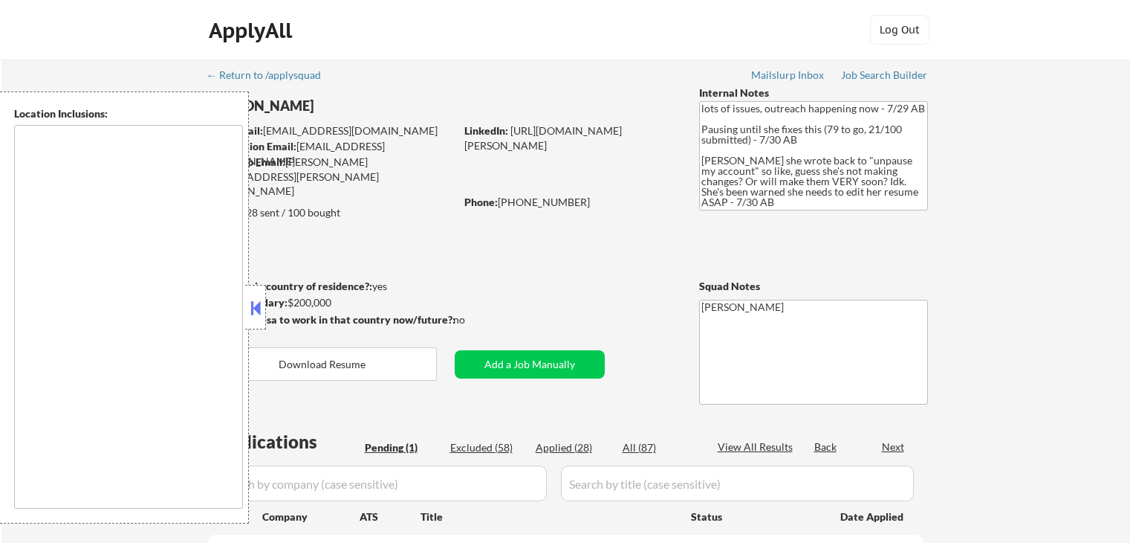
select select ""pending""
click at [253, 305] on button at bounding box center [255, 308] width 16 height 22
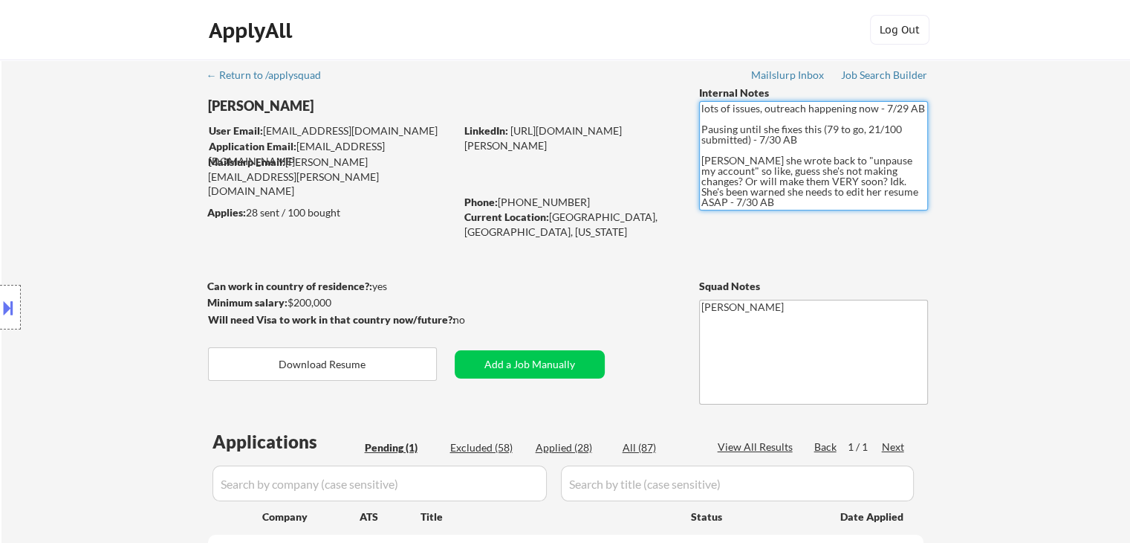
drag, startPoint x: 706, startPoint y: 158, endPoint x: 922, endPoint y: 194, distance: 218.5
click at [922, 194] on textarea "lots of issues, outreach happening now - 7/29 AB Pausing until she fixes this (…" at bounding box center [813, 155] width 229 height 109
click at [840, 176] on textarea "lots of issues, outreach happening now - 7/29 AB Pausing until she fixes this (…" at bounding box center [813, 155] width 229 height 109
drag, startPoint x: 892, startPoint y: 191, endPoint x: 817, endPoint y: 191, distance: 75.1
click at [817, 191] on textarea "lots of issues, outreach happening now - 7/29 AB Pausing until she fixes this (…" at bounding box center [813, 155] width 229 height 109
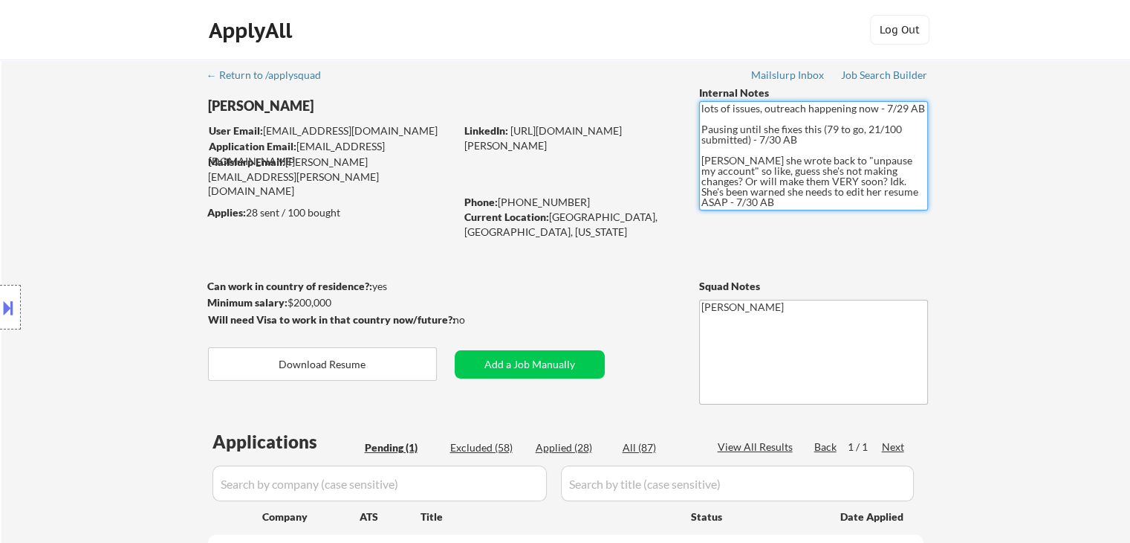
drag, startPoint x: 722, startPoint y: 158, endPoint x: 910, endPoint y: 159, distance: 188.0
click at [910, 159] on textarea "lots of issues, outreach happening now - 7/29 AB Pausing until she fixes this (…" at bounding box center [813, 155] width 229 height 109
drag, startPoint x: 705, startPoint y: 164, endPoint x: 925, endPoint y: 188, distance: 221.3
click at [925, 188] on textarea "lots of issues, outreach happening now - 7/29 AB Pausing until she fixes this (…" at bounding box center [813, 155] width 229 height 109
click at [965, 182] on div "← Return to /applysquad Mailslurp Inbox Job Search Builder [PERSON_NAME] User E…" at bounding box center [565, 355] width 1129 height 592
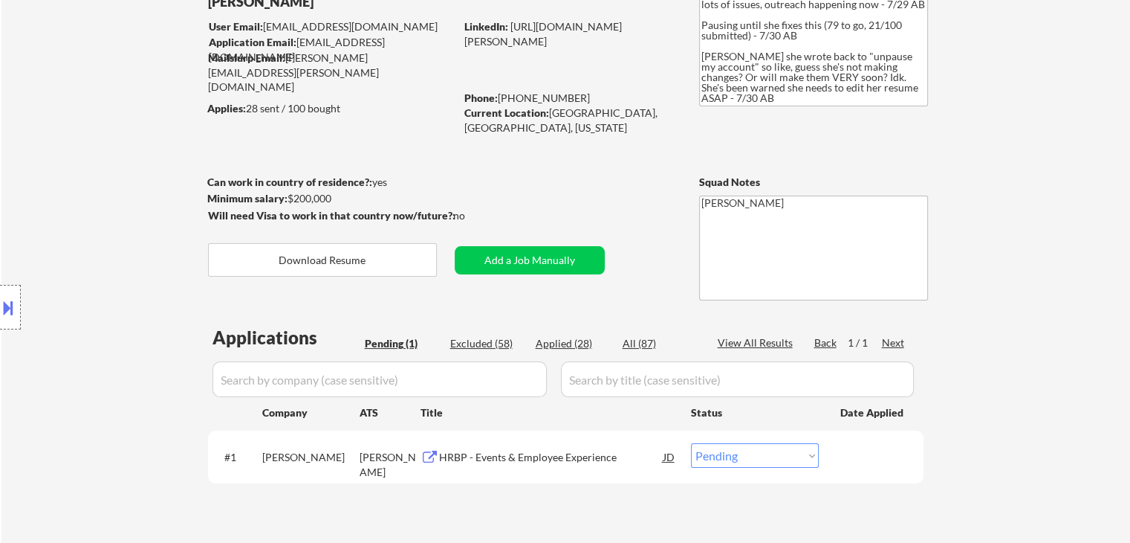
scroll to position [149, 0]
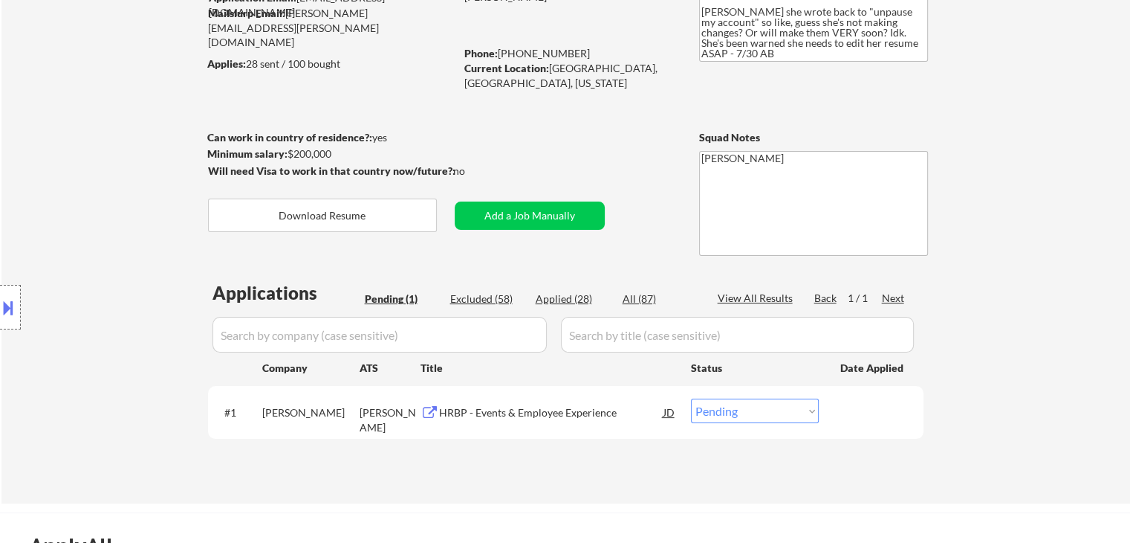
click at [577, 137] on div "← Return to /applysquad Mailslurp Inbox Job Search Builder [PERSON_NAME] User E…" at bounding box center [566, 201] width 742 height 580
click at [544, 442] on div "Applications Pending (1) Excluded (58) Applied (28) All (87) View All Results B…" at bounding box center [566, 377] width 716 height 195
click at [520, 414] on div "HRBP - Events & Employee Experience" at bounding box center [551, 412] width 224 height 15
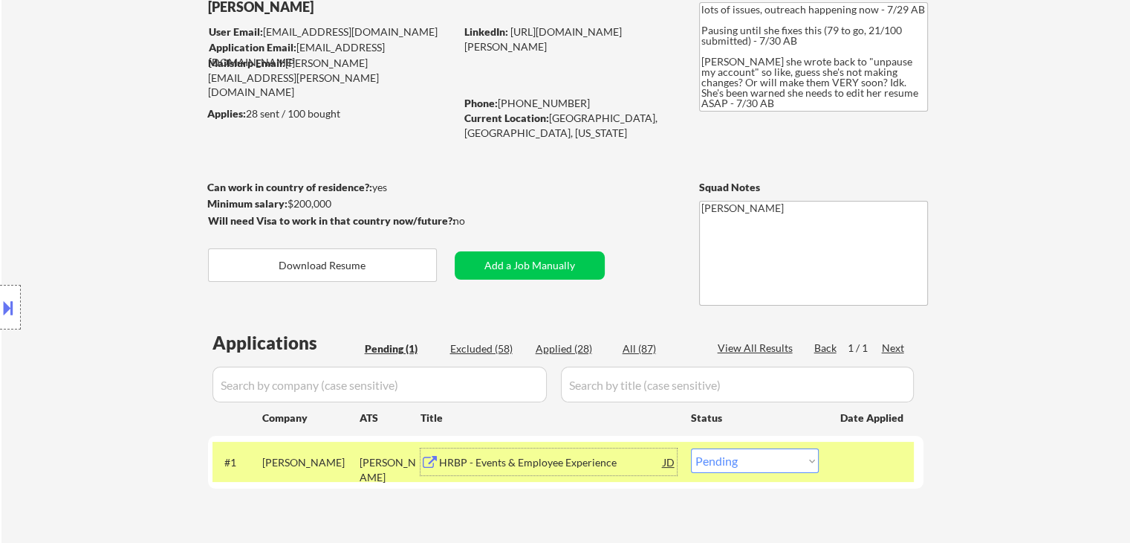
scroll to position [74, 0]
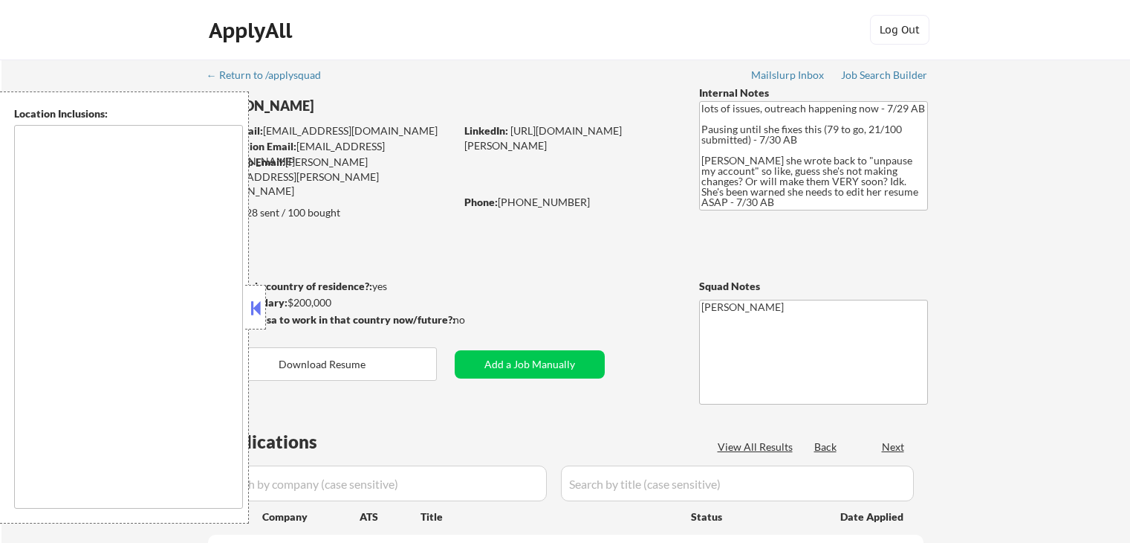
scroll to position [74, 0]
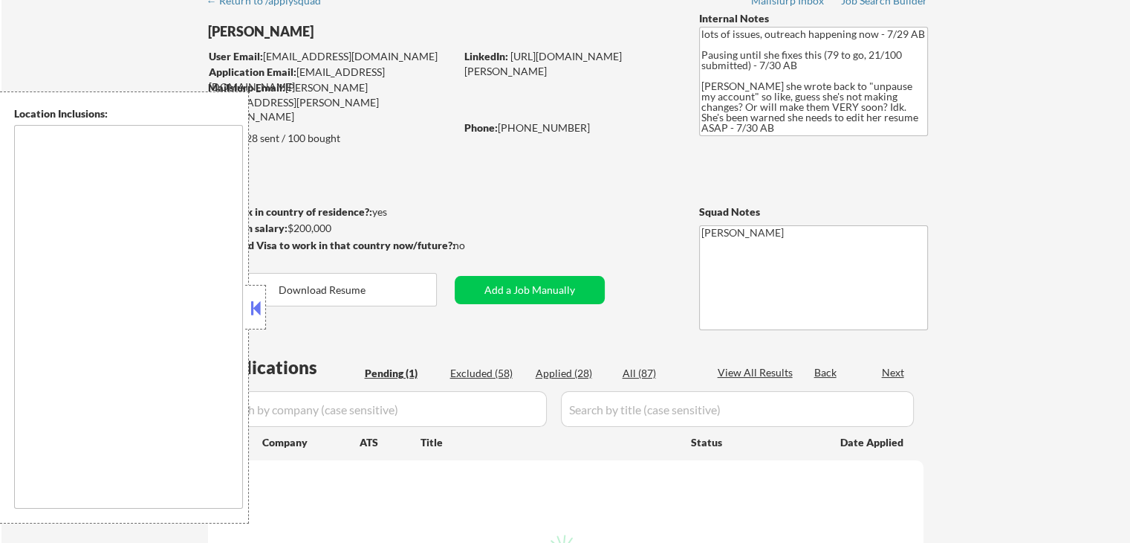
select select ""pending""
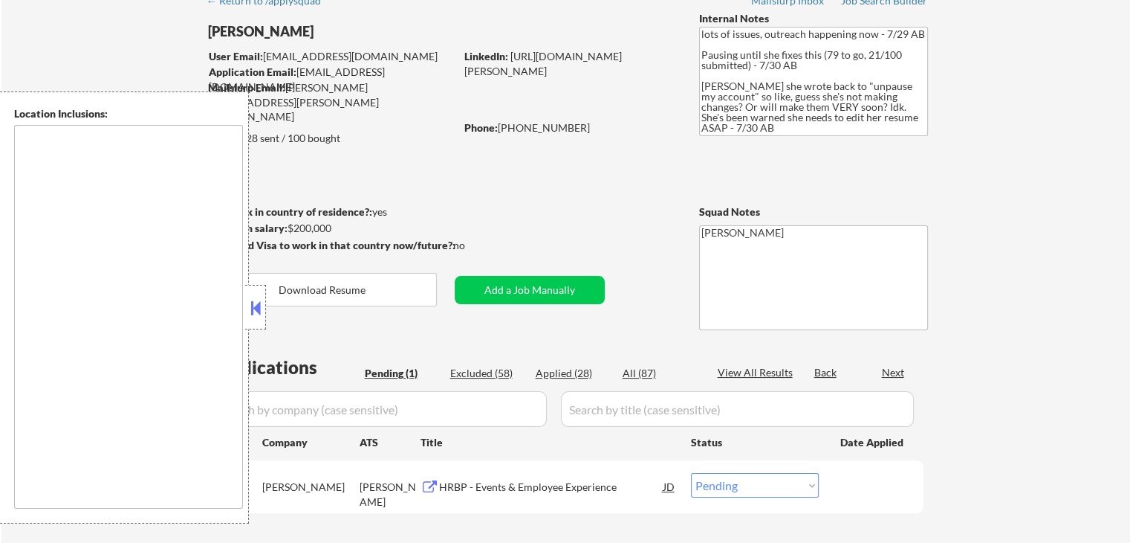
type textarea "[GEOGRAPHIC_DATA], [GEOGRAPHIC_DATA] [GEOGRAPHIC_DATA], [GEOGRAPHIC_DATA] [GEOG…"
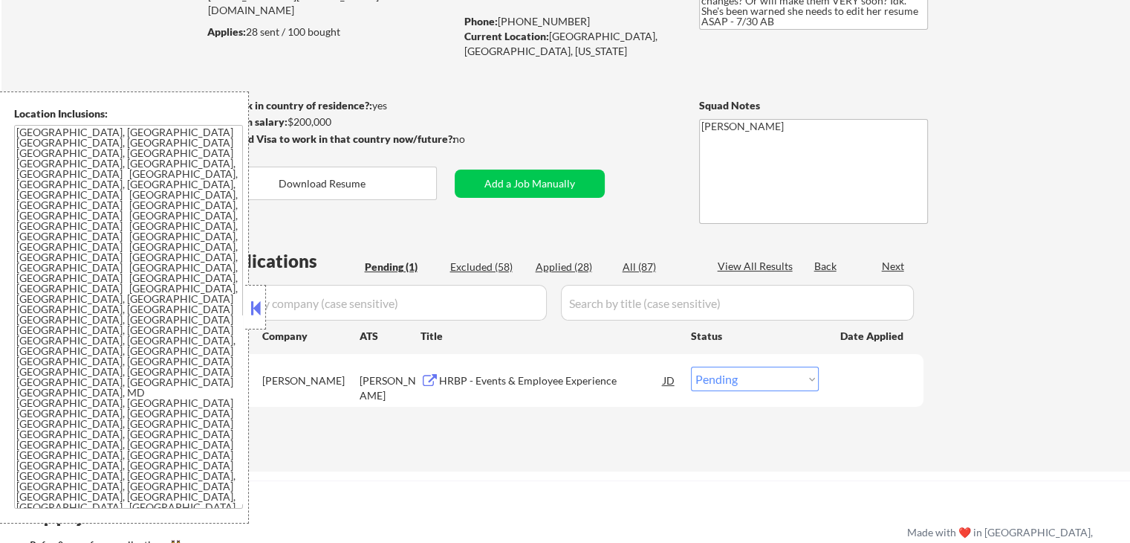
scroll to position [223, 0]
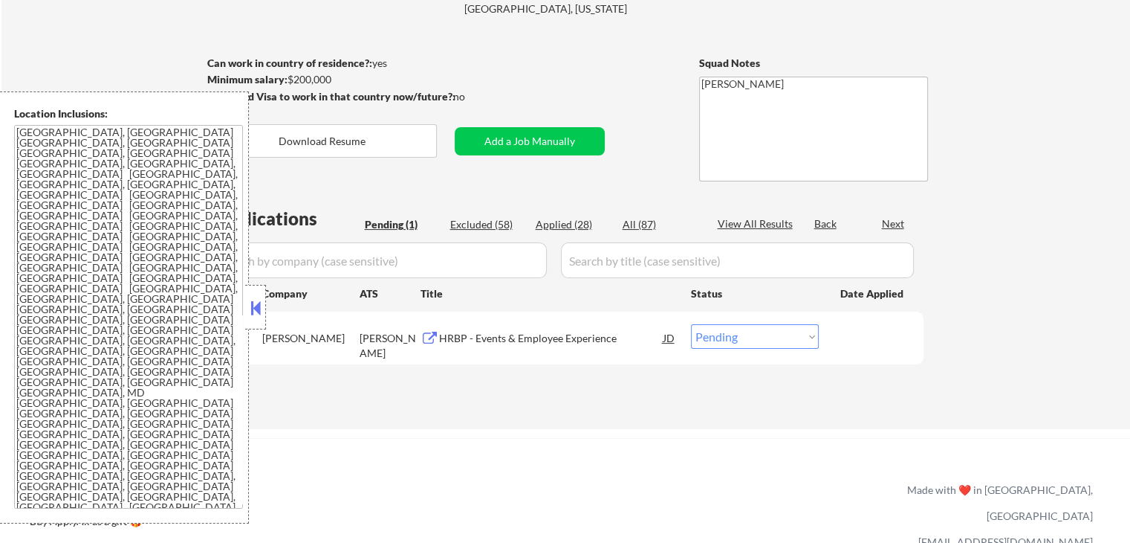
click at [741, 334] on select "Choose an option... Pending Applied Excluded (Questions) Excluded (Expired) Exc…" at bounding box center [755, 336] width 128 height 25
select select ""excluded__salary_""
click at [691, 324] on select "Choose an option... Pending Applied Excluded (Questions) Excluded (Expired) Exc…" at bounding box center [755, 336] width 128 height 25
click at [1023, 246] on div "← Return to /applysquad Mailslurp Inbox Job Search Builder [PERSON_NAME] User E…" at bounding box center [565, 132] width 1129 height 592
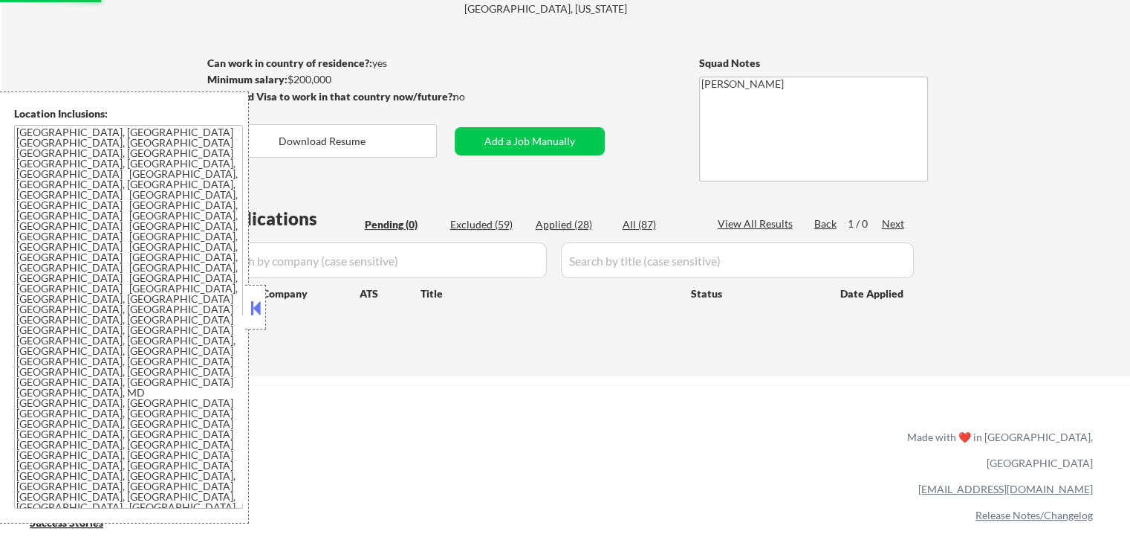
click at [1023, 246] on div "← Return to /applysquad Mailslurp Inbox Job Search Builder Lorraine DeSouza Use…" at bounding box center [565, 106] width 1129 height 540
drag, startPoint x: 1072, startPoint y: 191, endPoint x: 1041, endPoint y: 183, distance: 32.3
click at [1072, 190] on div "← Return to /applysquad Mailslurp Inbox Job Search Builder Lorraine DeSouza Use…" at bounding box center [565, 106] width 1129 height 540
click at [1103, 162] on div "← Return to /applysquad Mailslurp Inbox Job Search Builder Lorraine DeSouza Use…" at bounding box center [565, 106] width 1129 height 540
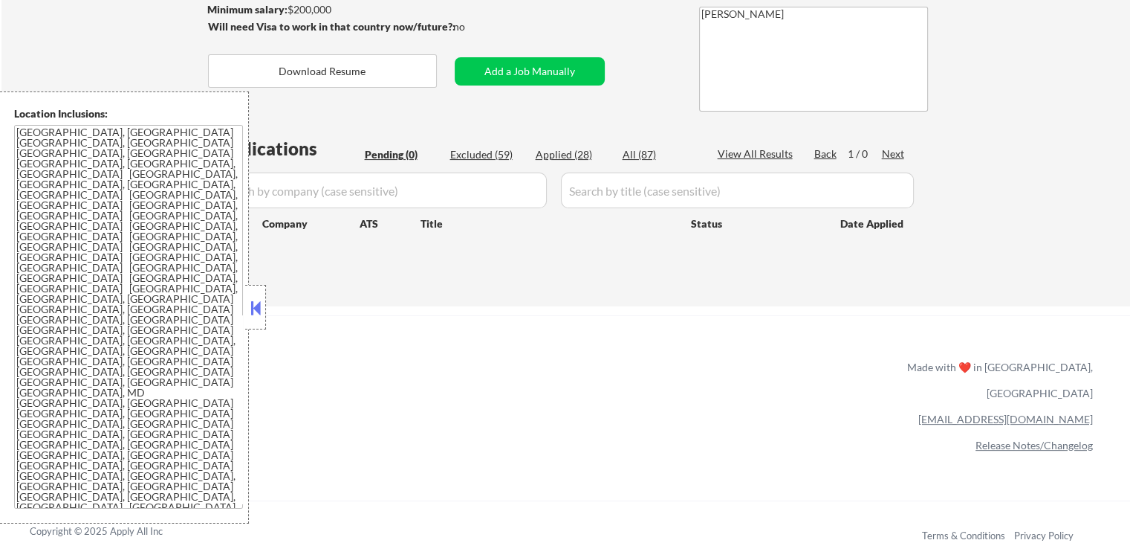
scroll to position [140, 0]
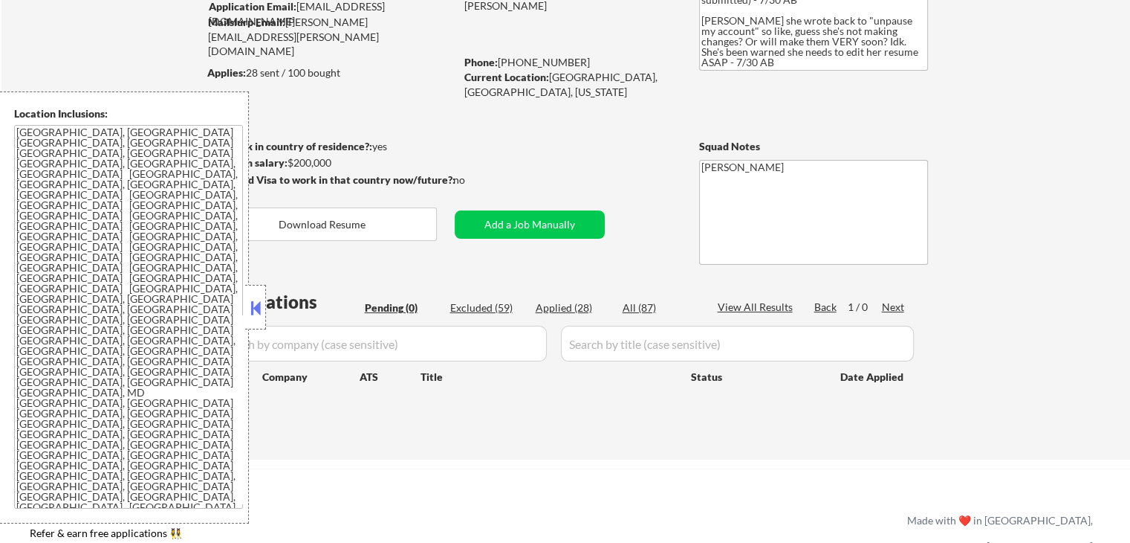
click at [1059, 143] on div "← Return to /applysquad Mailslurp Inbox Job Search Builder Lorraine DeSouza Use…" at bounding box center [565, 190] width 1129 height 540
click at [1012, 156] on div "← Return to /applysquad Mailslurp Inbox Job Search Builder Lorraine DeSouza Use…" at bounding box center [565, 190] width 1129 height 540
click at [1013, 149] on div "← Return to /applysquad Mailslurp Inbox Job Search Builder Lorraine DeSouza Use…" at bounding box center [565, 190] width 1129 height 540
click at [1014, 155] on div "← Return to /applysquad Mailslurp Inbox Job Search Builder Lorraine DeSouza Use…" at bounding box center [565, 190] width 1129 height 540
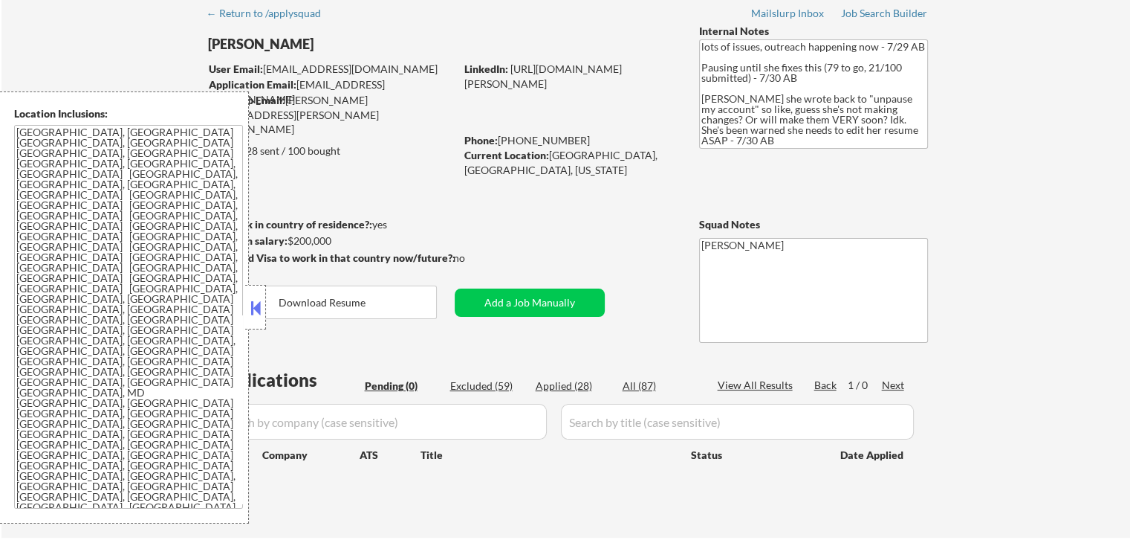
scroll to position [0, 0]
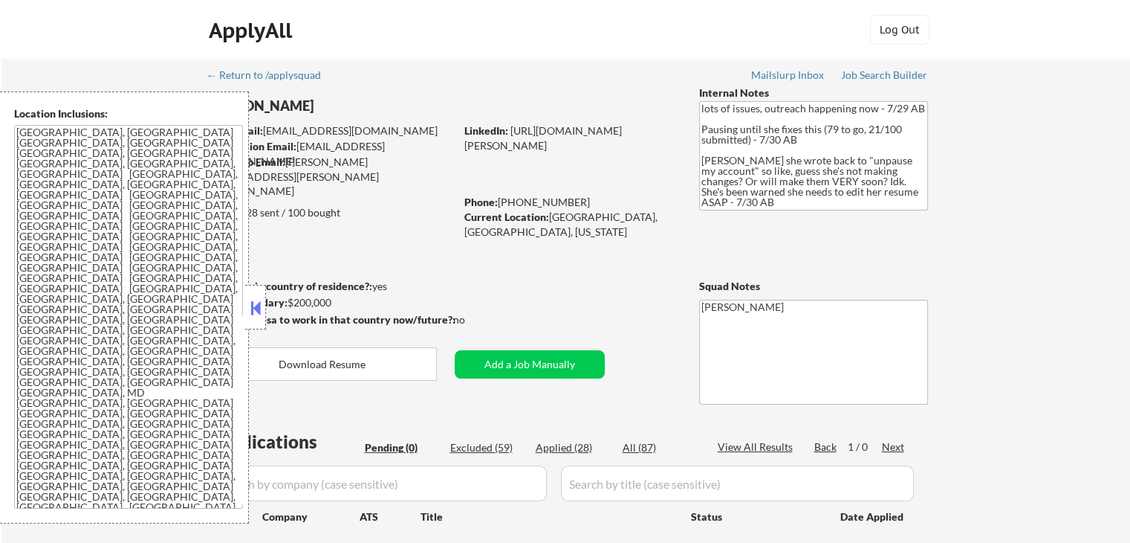
click at [572, 304] on div "← Return to /applysquad Mailslurp Inbox Job Search Builder Lorraine DeSouza Use…" at bounding box center [566, 323] width 742 height 528
click at [259, 304] on button at bounding box center [255, 308] width 16 height 22
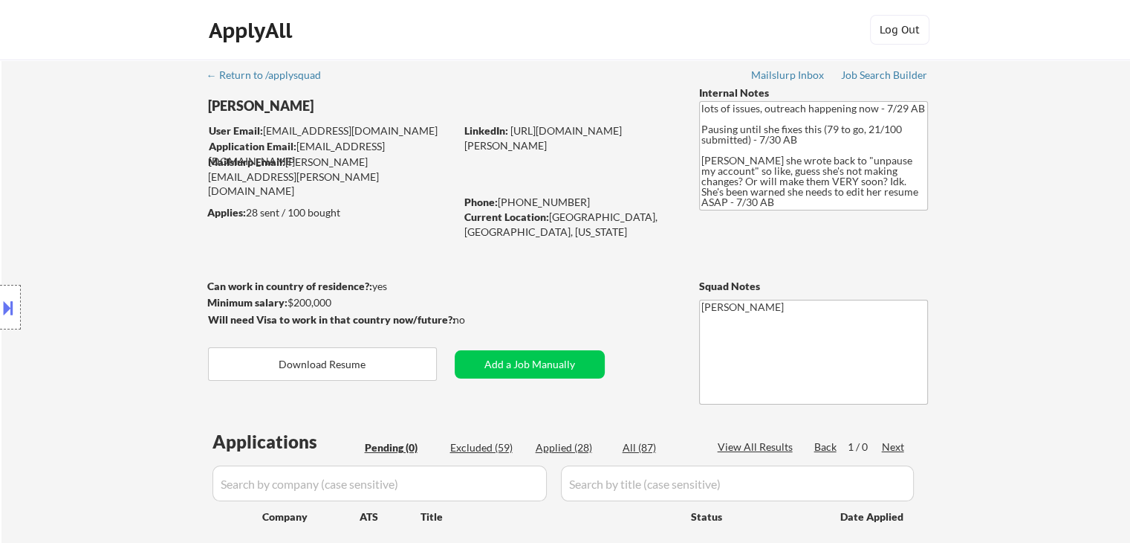
click at [484, 256] on div "← Return to /applysquad Mailslurp Inbox Job Search Builder Lorraine DeSouza Use…" at bounding box center [566, 323] width 742 height 528
click at [1084, 156] on div "← Return to /applysquad Mailslurp Inbox Job Search Builder Lorraine DeSouza Use…" at bounding box center [565, 329] width 1129 height 540
